Goal: Task Accomplishment & Management: Use online tool/utility

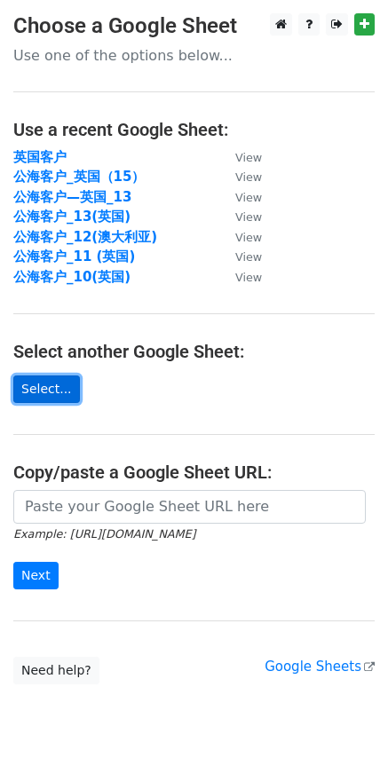
click at [59, 389] on link "Select..." at bounding box center [46, 390] width 67 height 28
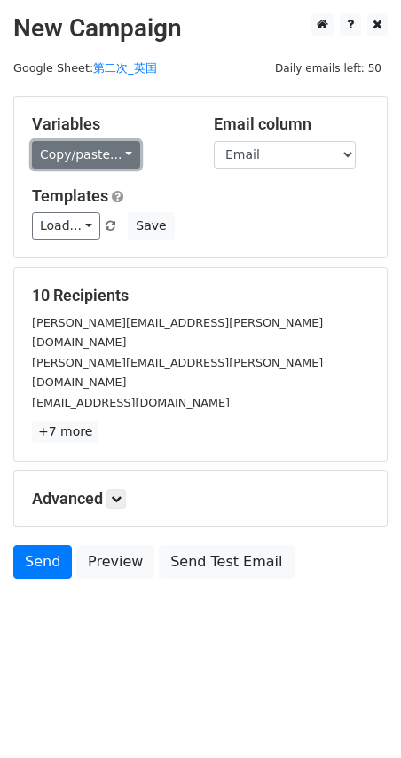
click at [118, 150] on link "Copy/paste..." at bounding box center [86, 155] width 108 height 28
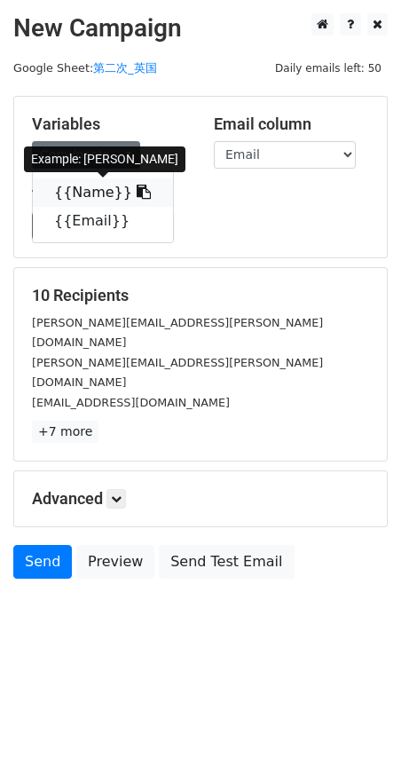
click at [137, 199] on icon at bounding box center [144, 192] width 14 height 14
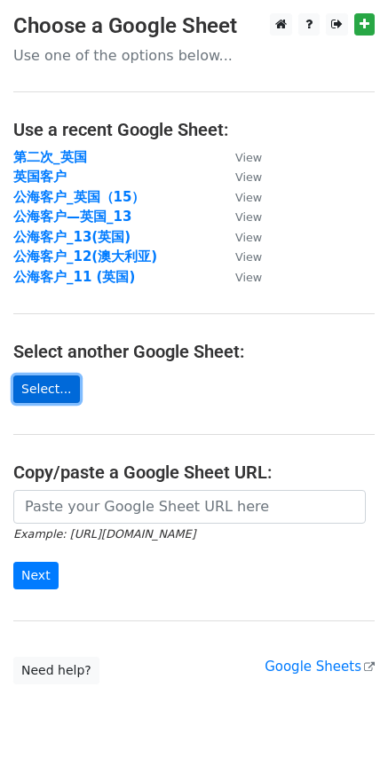
click at [52, 387] on link "Select..." at bounding box center [46, 390] width 67 height 28
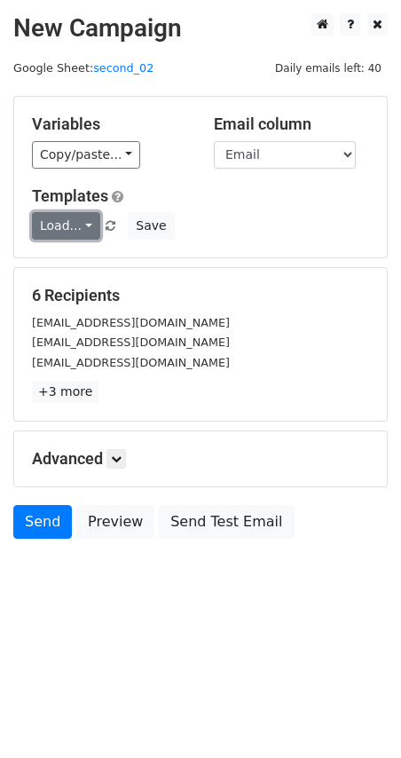
click at [95, 222] on link "Load..." at bounding box center [66, 226] width 68 height 28
click at [67, 229] on link "Load..." at bounding box center [66, 226] width 68 height 28
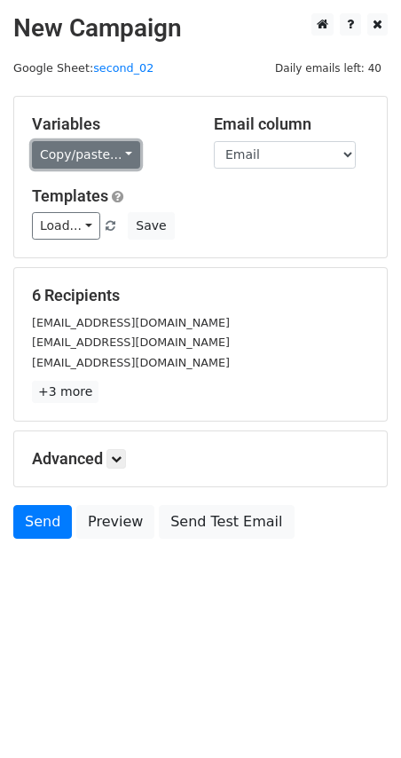
click at [91, 163] on link "Copy/paste..." at bounding box center [86, 155] width 108 height 28
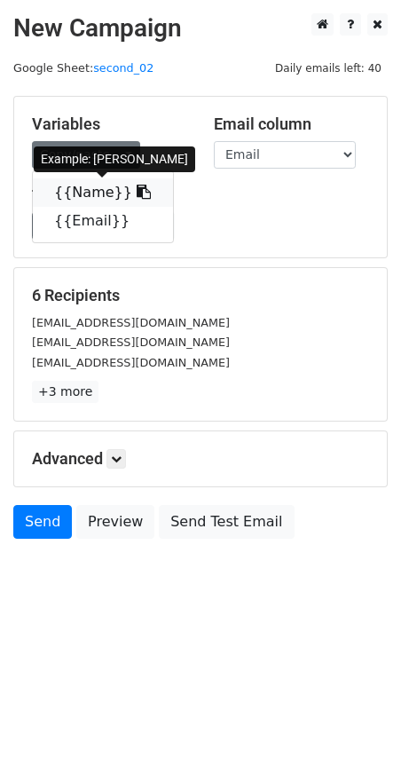
click at [137, 195] on icon at bounding box center [144, 192] width 14 height 14
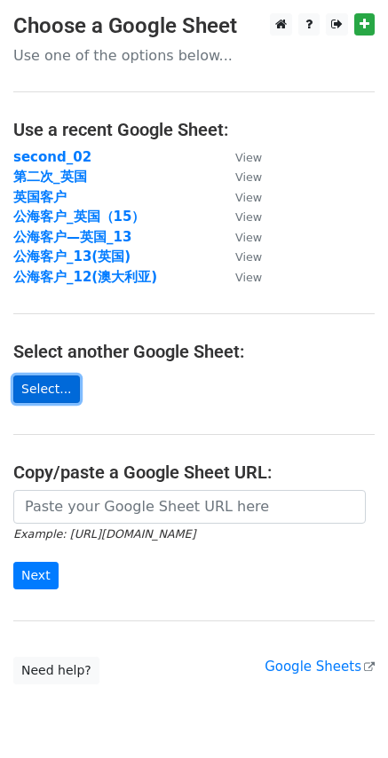
click at [71, 385] on link "Select..." at bounding box center [46, 390] width 67 height 28
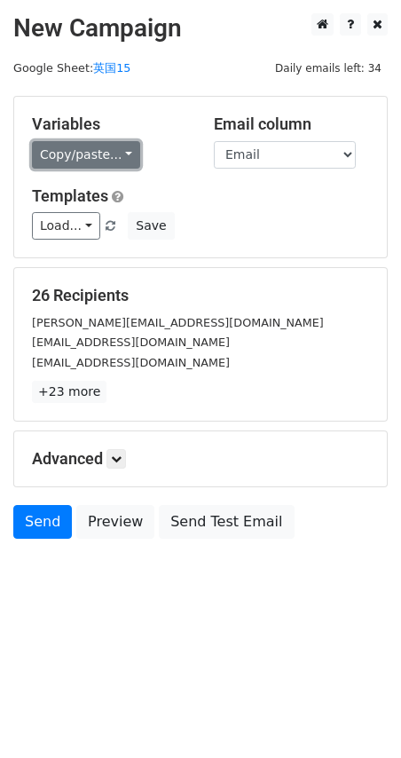
click at [116, 150] on link "Copy/paste..." at bounding box center [86, 155] width 108 height 28
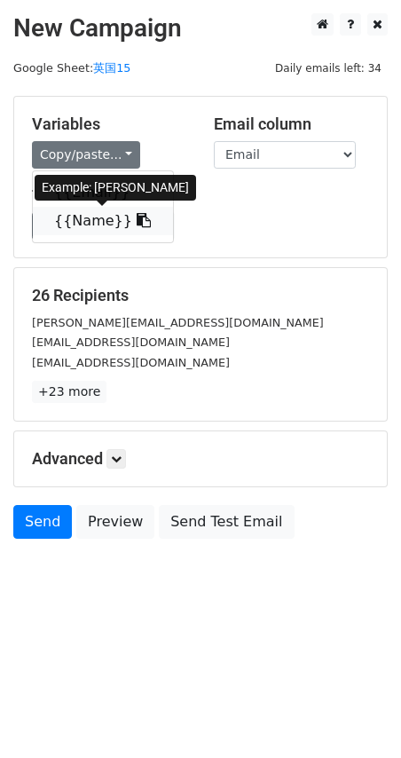
click at [137, 225] on icon at bounding box center [144, 220] width 14 height 14
